Goal: Find specific page/section

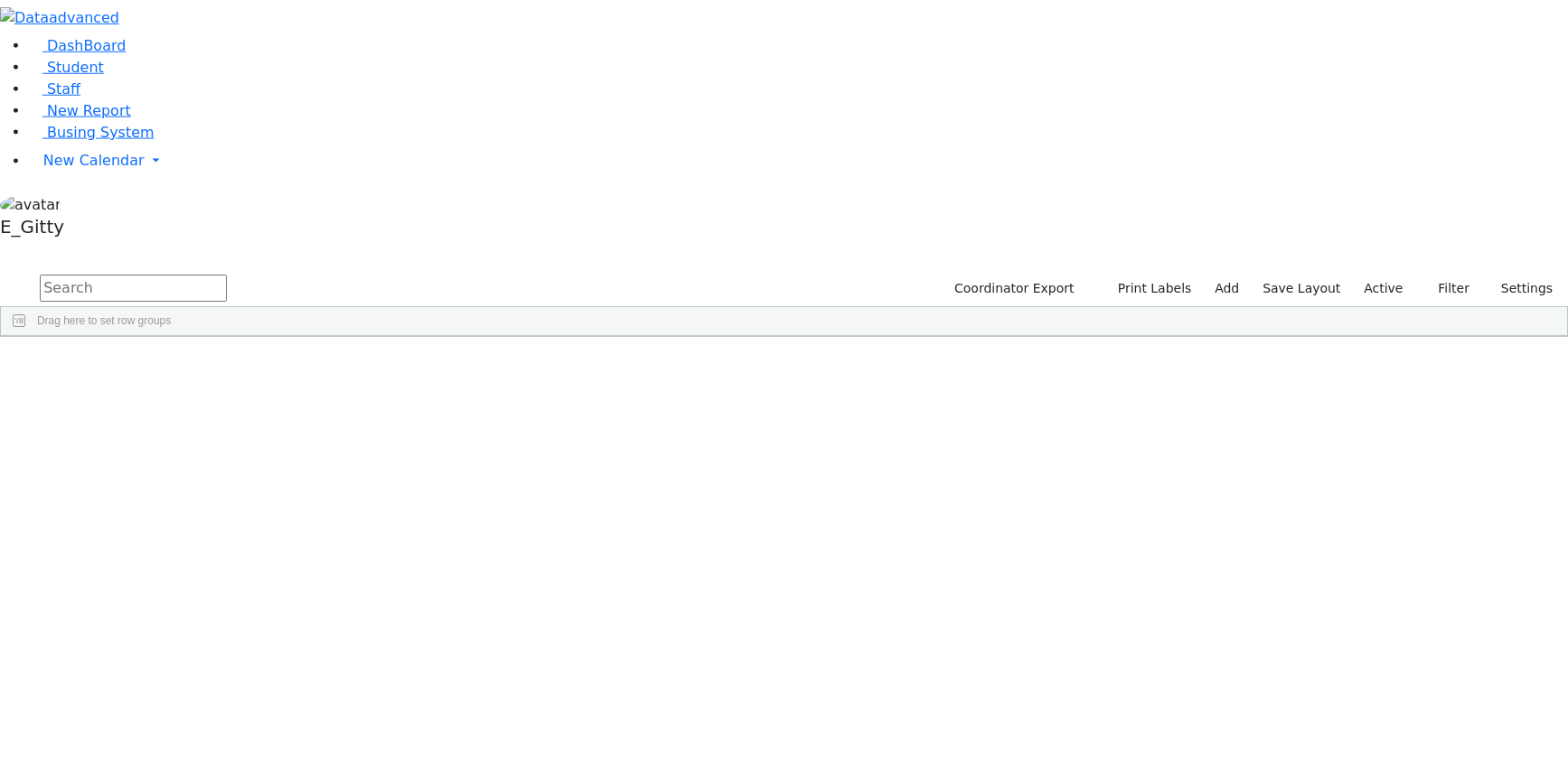
scroll to position [9613, 0]
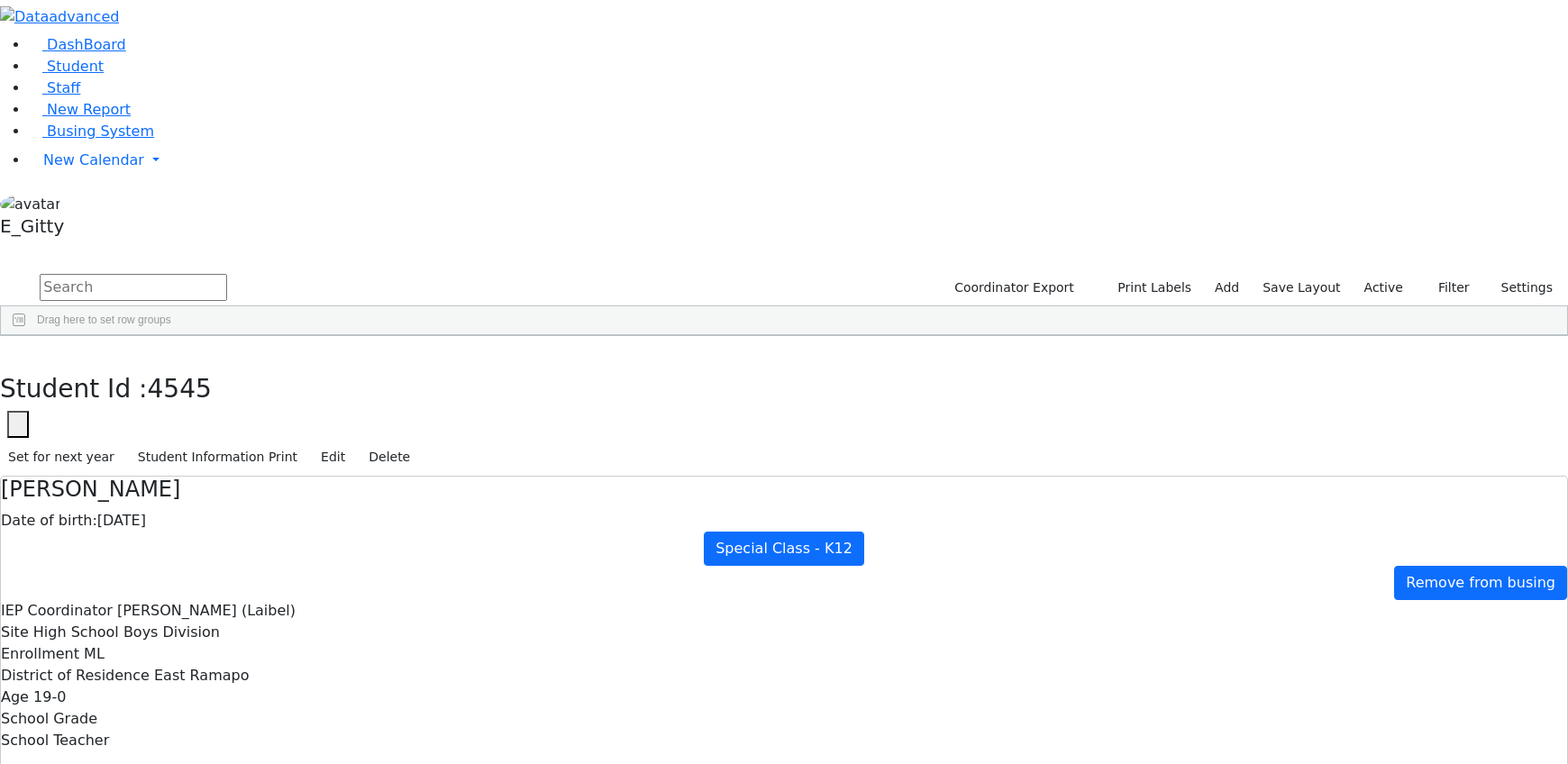
drag, startPoint x: 400, startPoint y: 576, endPoint x: 366, endPoint y: 565, distance: 35.7
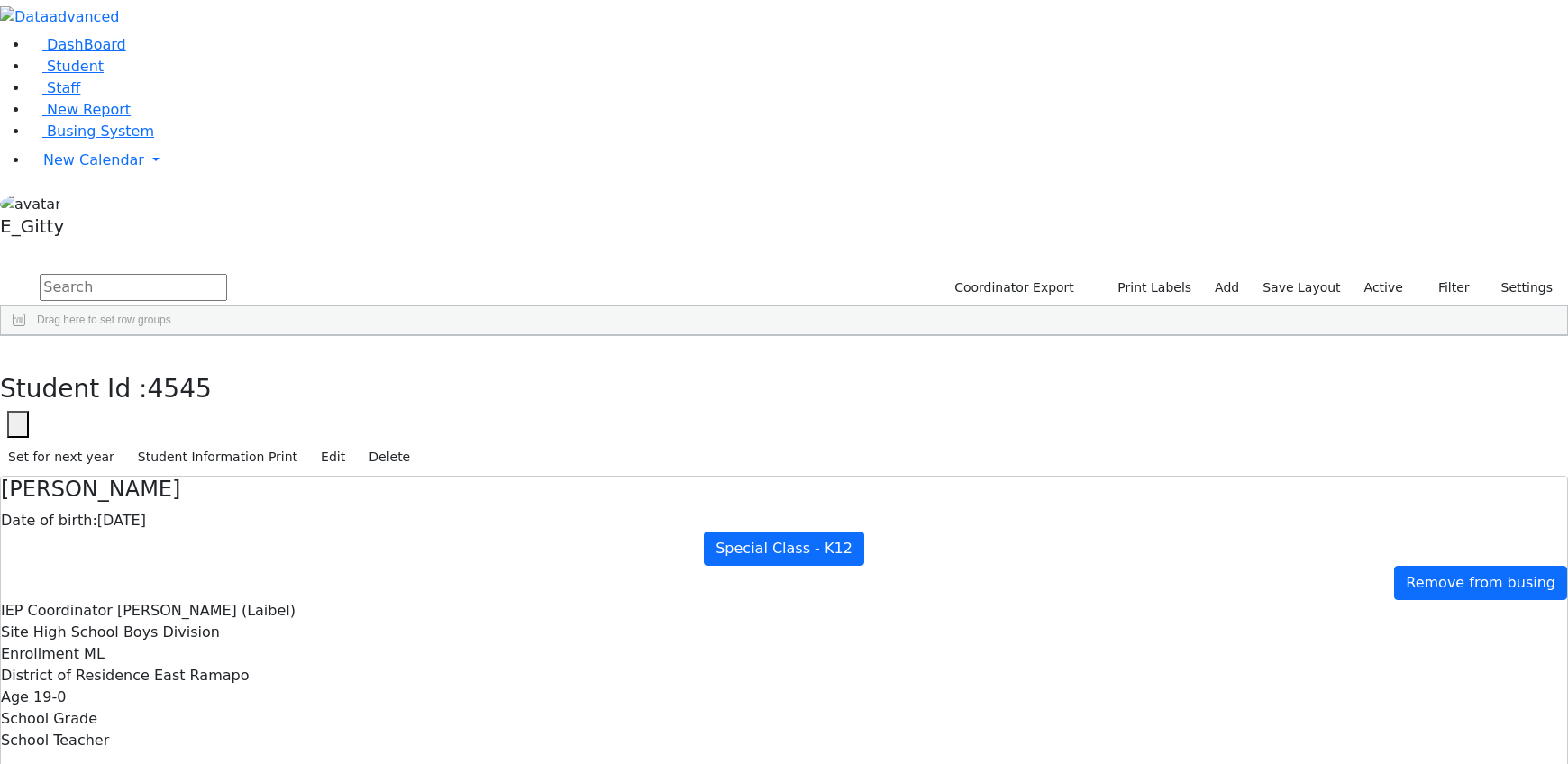
checkbox input "true"
drag, startPoint x: 403, startPoint y: 524, endPoint x: 412, endPoint y: 517, distance: 11.4
type input "Mrs. [PERSON_NAME]"
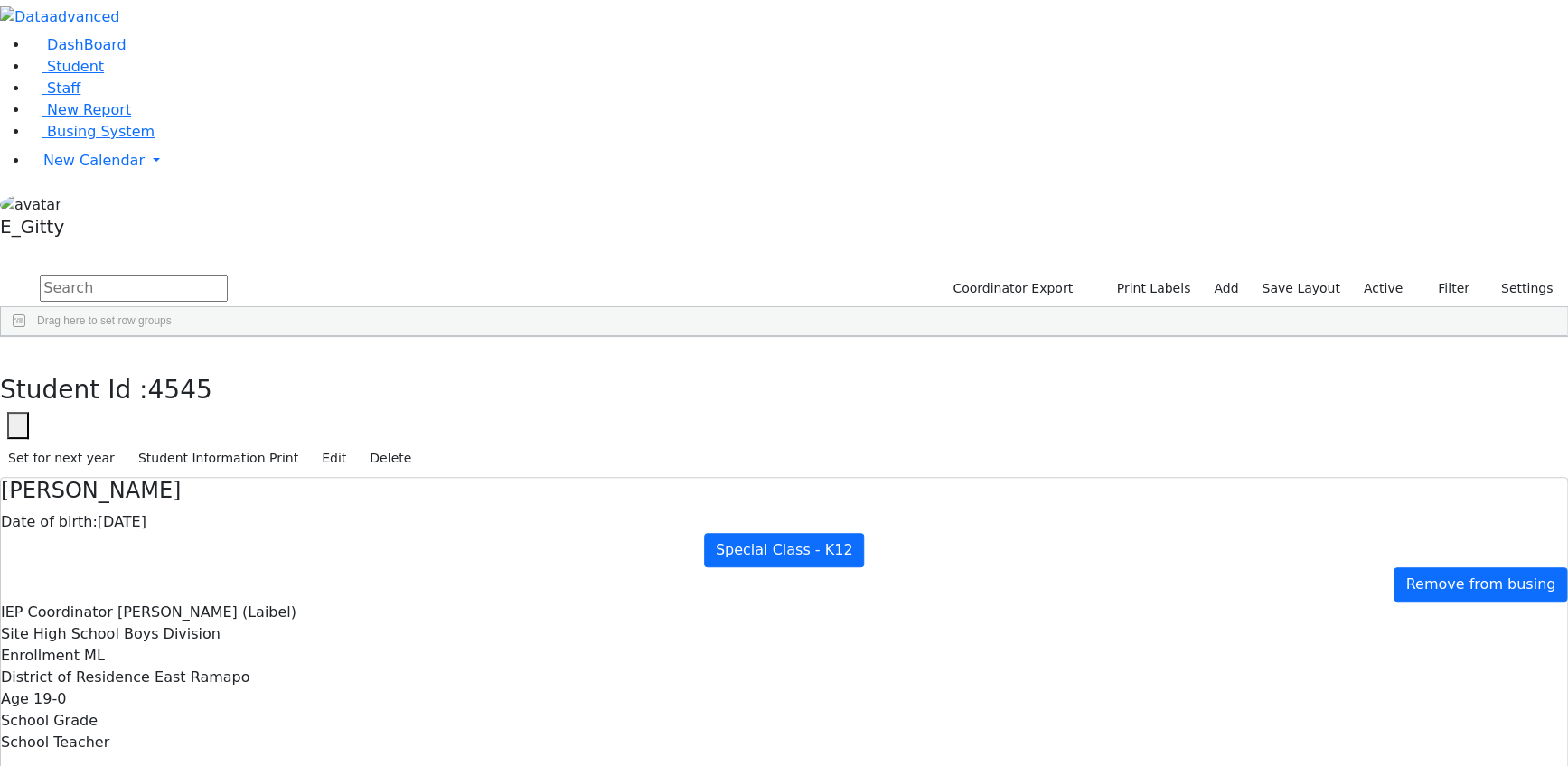
scroll to position [0, 0]
click at [27, 337] on button "button" at bounding box center [13, 356] width 27 height 38
